Goal: Information Seeking & Learning: Compare options

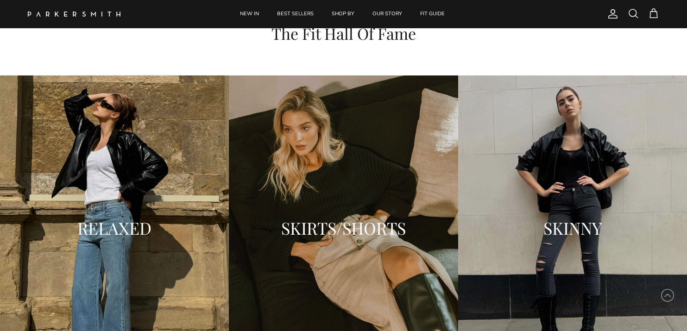
scroll to position [1065, 0]
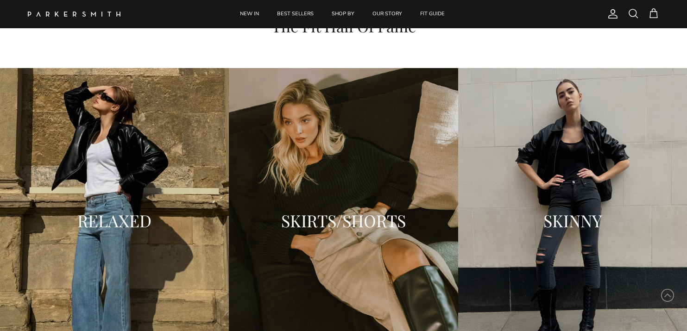
click at [574, 202] on div "SKINNY" at bounding box center [572, 220] width 229 height 37
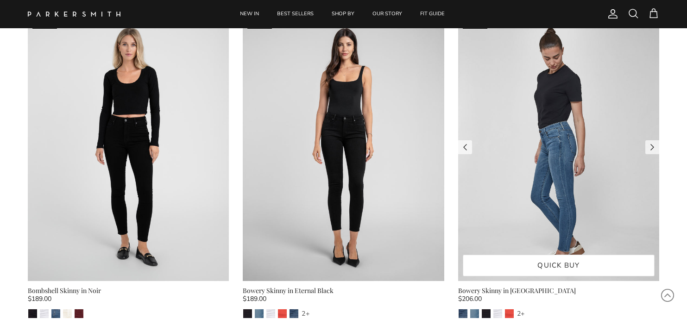
scroll to position [406, 0]
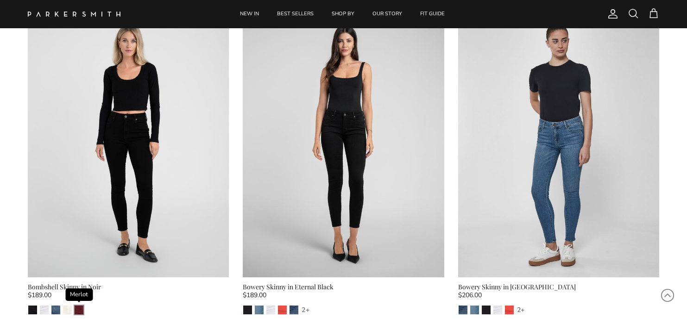
click at [77, 311] on img "Merlot" at bounding box center [79, 310] width 9 height 9
click at [282, 308] on img "Watermelon" at bounding box center [282, 310] width 9 height 9
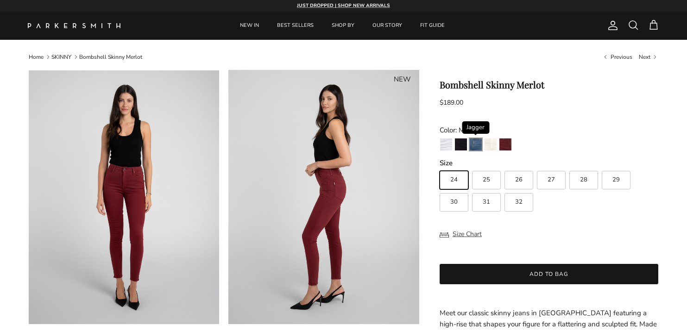
click at [473, 145] on img "Jagger" at bounding box center [476, 144] width 12 height 12
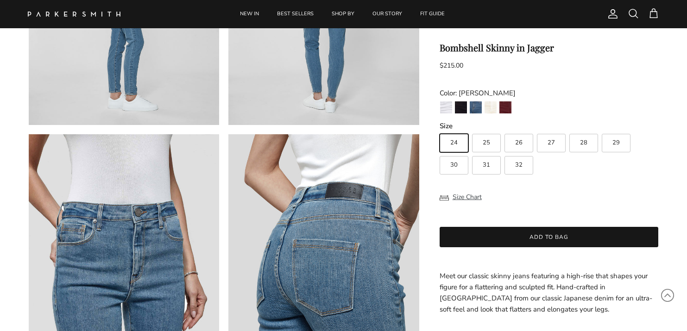
scroll to position [481, 0]
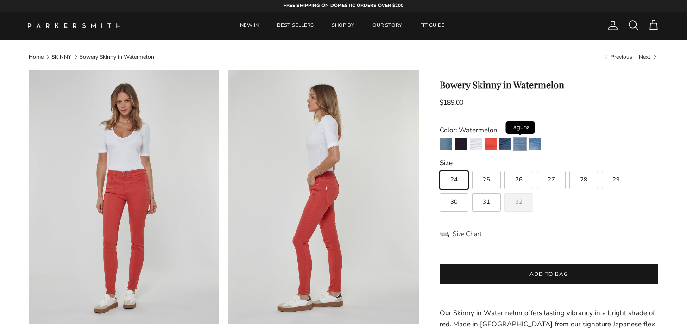
click at [522, 145] on img "Laguna" at bounding box center [520, 144] width 12 height 12
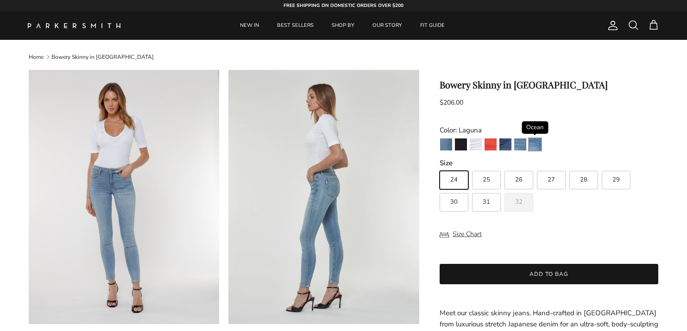
click at [535, 144] on img "Ocean" at bounding box center [535, 144] width 12 height 12
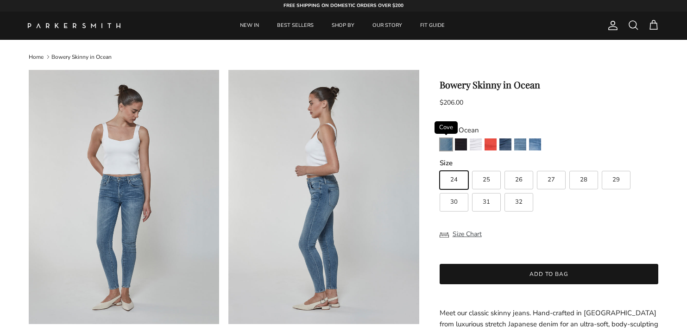
click at [445, 145] on img "Cove" at bounding box center [446, 144] width 12 height 12
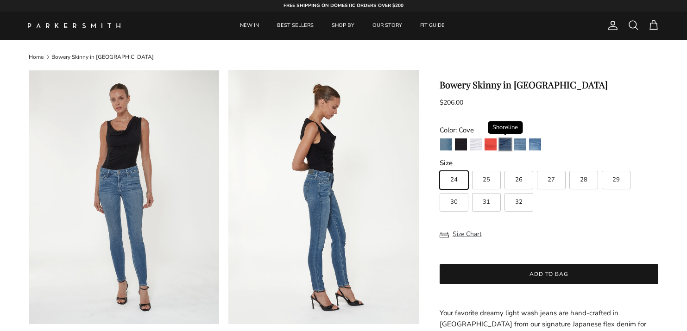
click at [506, 147] on img "Shoreline" at bounding box center [505, 144] width 12 height 12
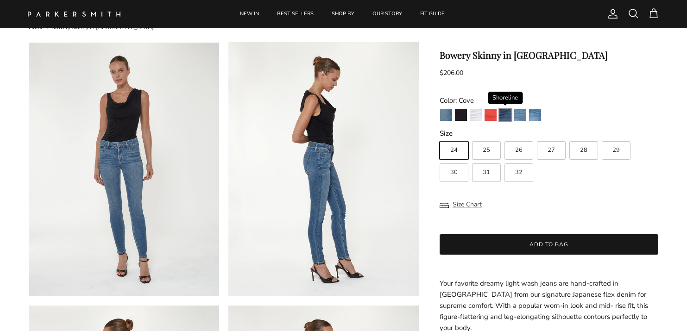
scroll to position [31, 0]
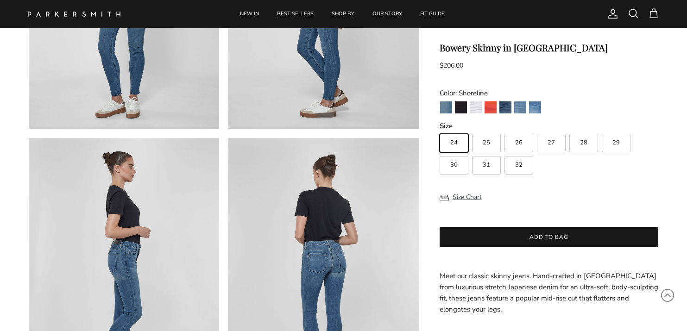
scroll to position [205, 0]
